Goal: Transaction & Acquisition: Download file/media

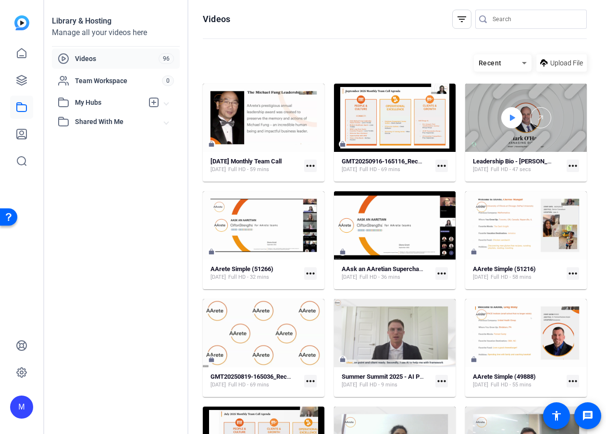
click at [509, 114] on icon at bounding box center [512, 118] width 8 height 12
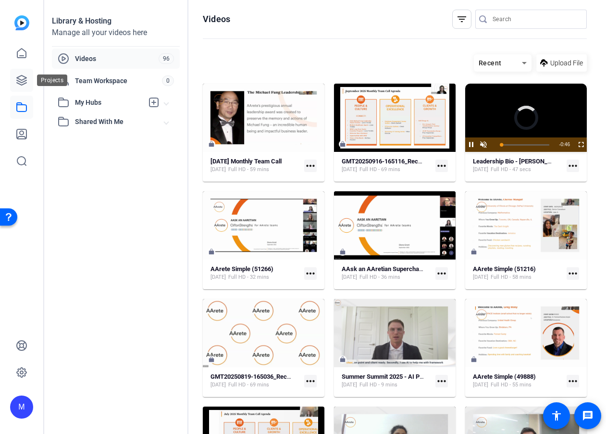
click at [19, 80] on icon at bounding box center [22, 81] width 12 height 12
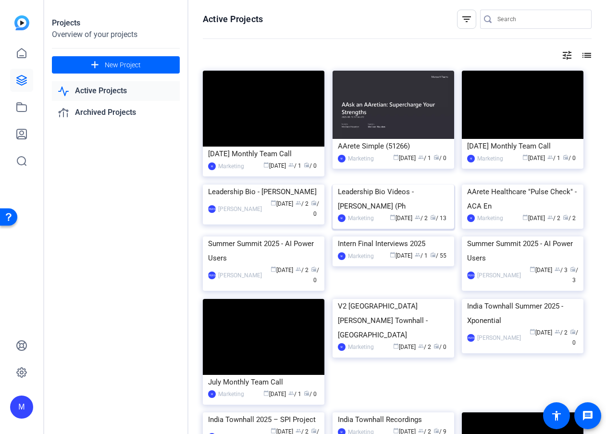
click at [374, 185] on img at bounding box center [394, 185] width 122 height 0
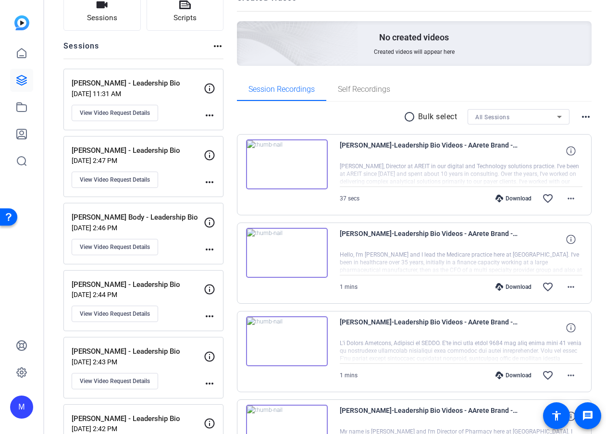
scroll to position [74, 0]
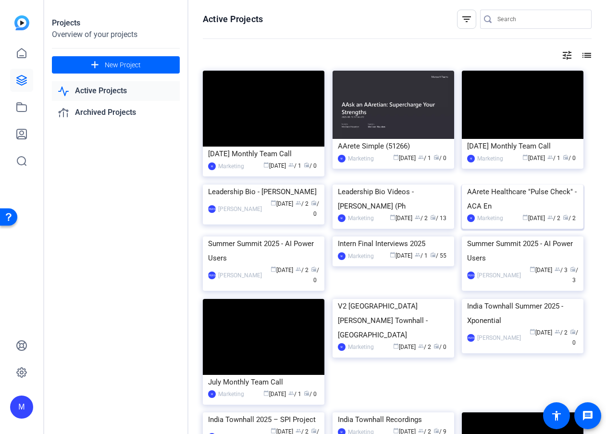
click at [529, 185] on img at bounding box center [523, 185] width 122 height 0
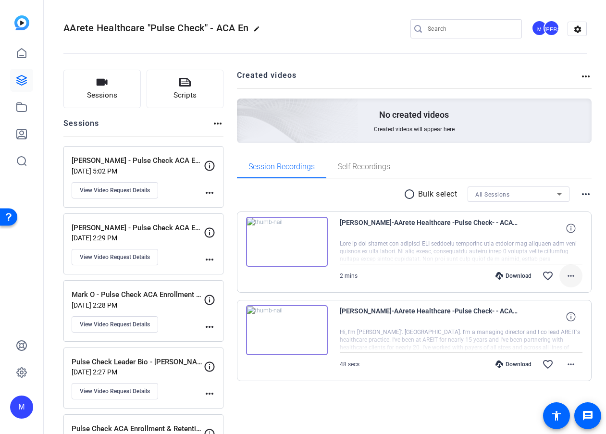
click at [575, 278] on mat-icon "more_horiz" at bounding box center [571, 276] width 12 height 12
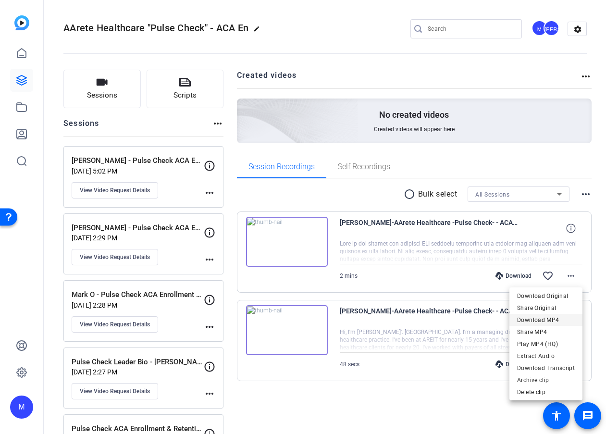
click at [547, 322] on span "Download MP4" at bounding box center [546, 320] width 58 height 12
